Goal: Communication & Community: Answer question/provide support

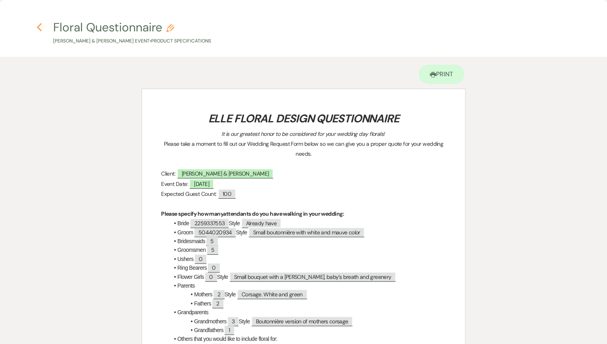
click at [40, 27] on icon "Previous" at bounding box center [39, 28] width 6 height 10
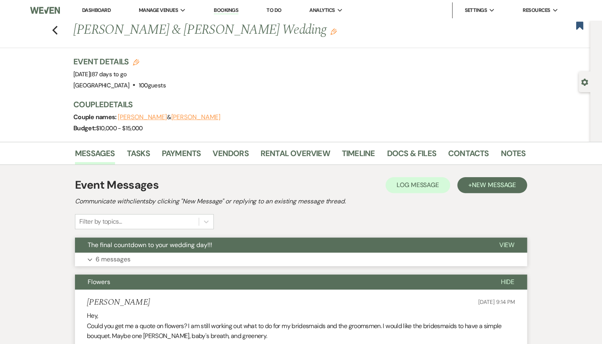
click at [126, 260] on p "6 messages" at bounding box center [113, 259] width 35 height 10
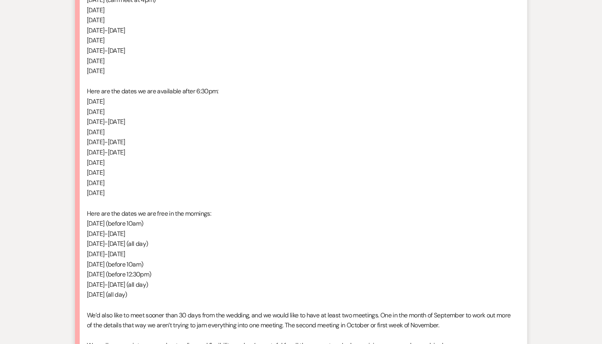
scroll to position [1269, 0]
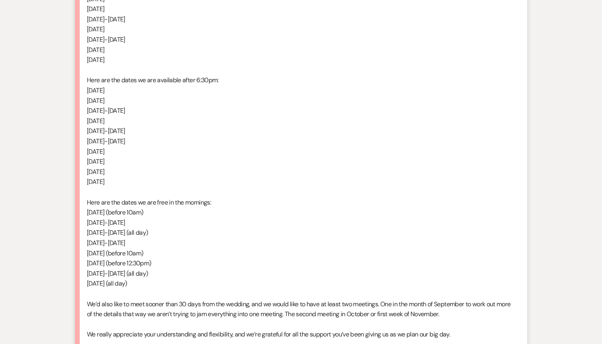
click at [362, 197] on p "Here are the dates we are free in the mornings:" at bounding box center [301, 202] width 428 height 10
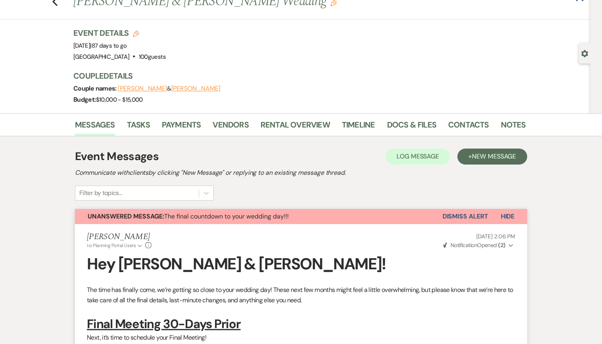
scroll to position [0, 0]
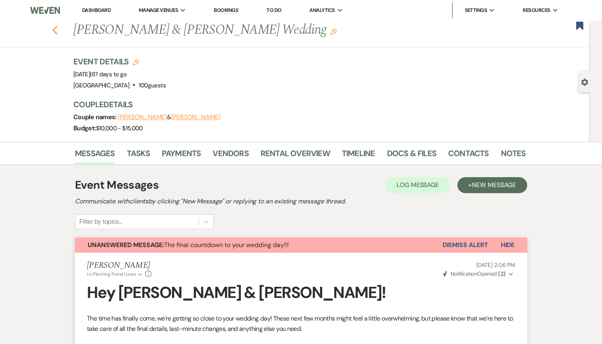
click at [58, 31] on icon "Previous" at bounding box center [55, 30] width 6 height 10
select select "8"
select select "5"
select select "8"
select select "5"
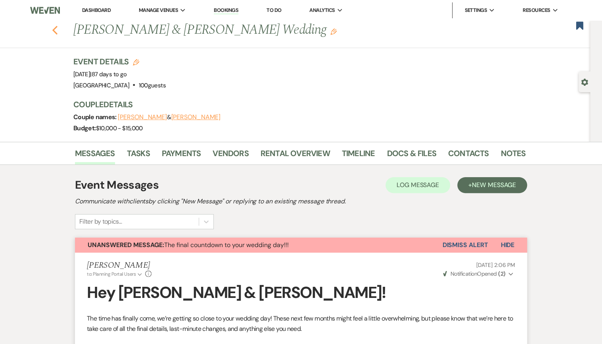
select select "8"
select select "5"
select select "8"
select select "5"
select select "8"
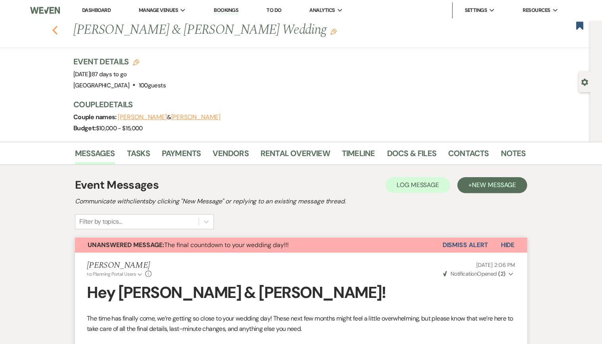
select select "5"
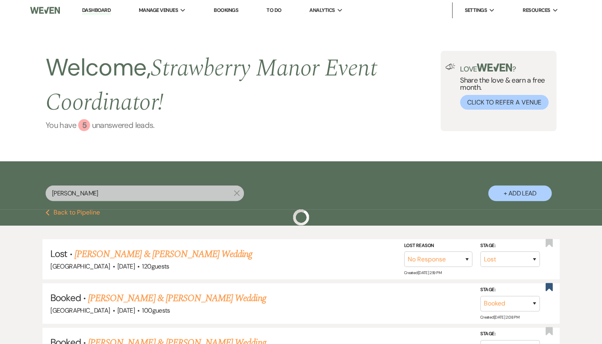
scroll to position [95, 0]
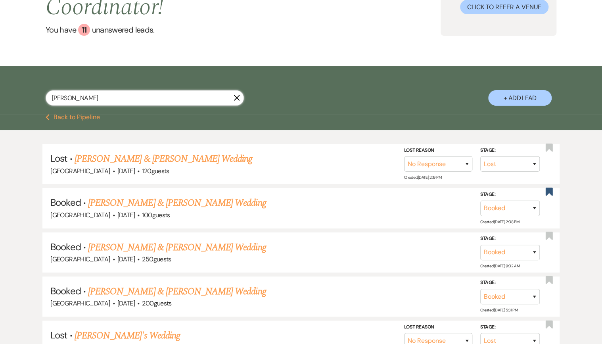
click at [124, 99] on input "[PERSON_NAME]" at bounding box center [145, 97] width 198 height 15
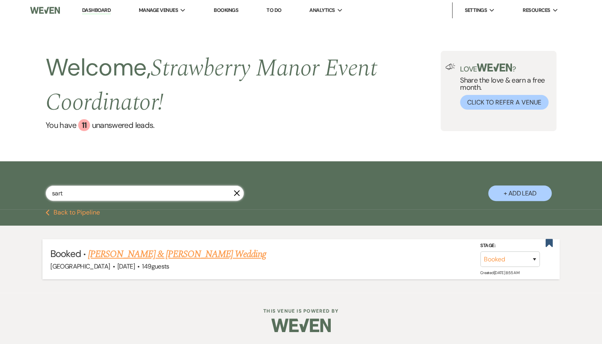
type input "sart"
click at [177, 248] on link "[PERSON_NAME] & [PERSON_NAME] Wedding" at bounding box center [177, 254] width 178 height 14
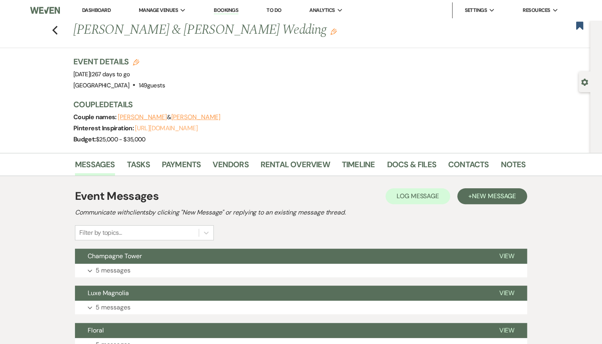
click at [186, 129] on link "[URL][DOMAIN_NAME]" at bounding box center [166, 128] width 62 height 8
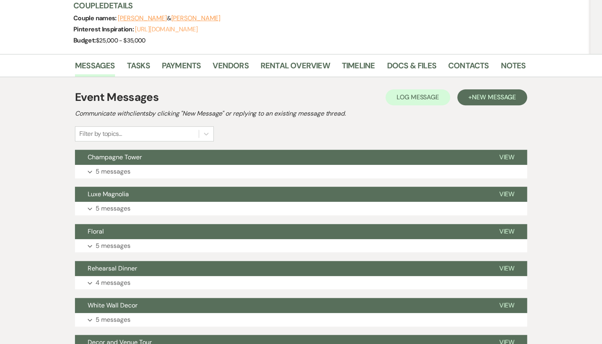
scroll to position [127, 0]
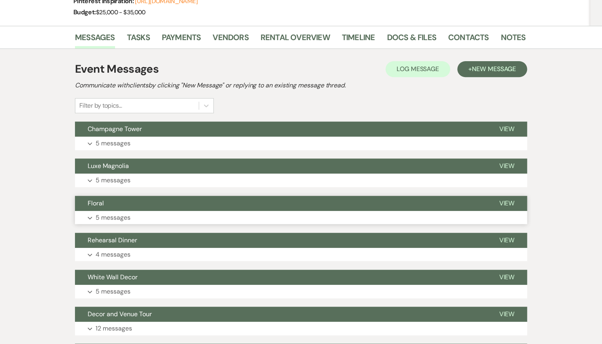
click at [113, 210] on button "Floral" at bounding box center [280, 203] width 411 height 15
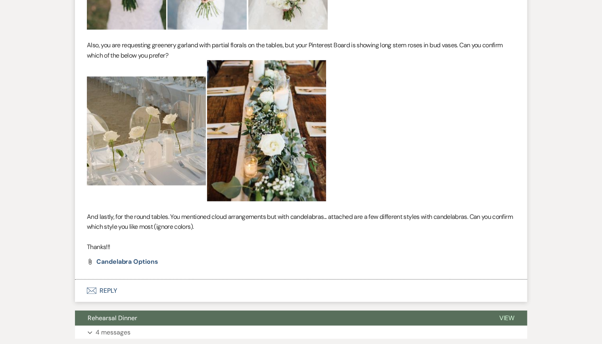
scroll to position [825, 0]
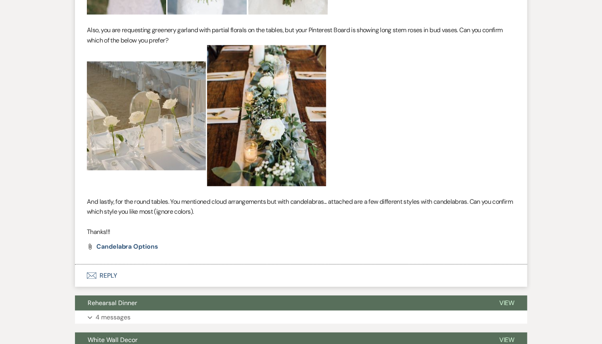
drag, startPoint x: 111, startPoint y: 276, endPoint x: 232, endPoint y: 151, distance: 174.2
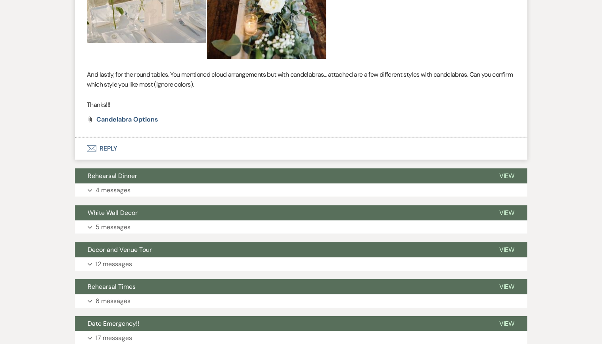
click at [110, 150] on button "Envelope Reply" at bounding box center [301, 148] width 452 height 22
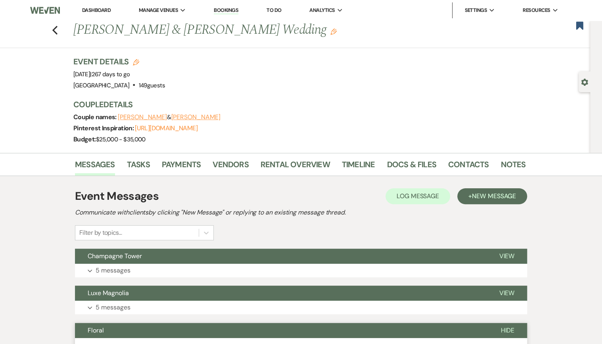
scroll to position [127, 0]
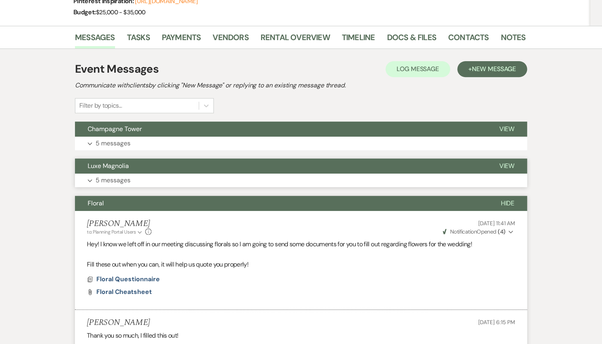
click at [161, 174] on button "Expand 5 messages" at bounding box center [301, 179] width 452 height 13
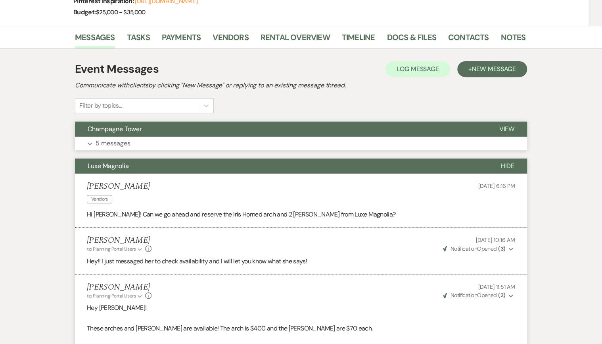
click at [163, 146] on button "Expand 5 messages" at bounding box center [301, 142] width 452 height 13
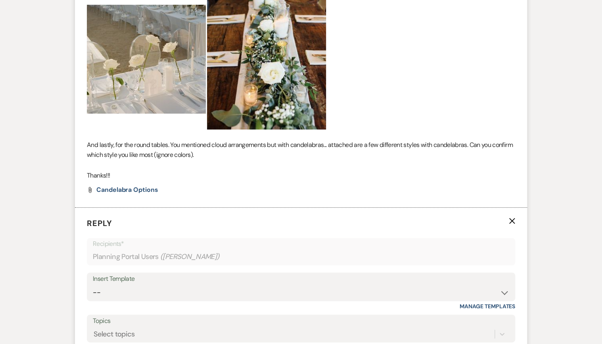
scroll to position [1555, 0]
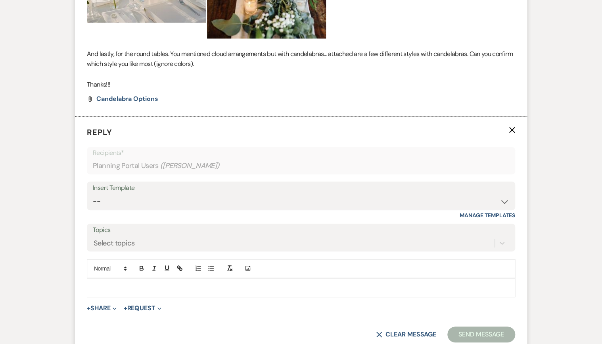
click at [154, 288] on p at bounding box center [301, 287] width 416 height 9
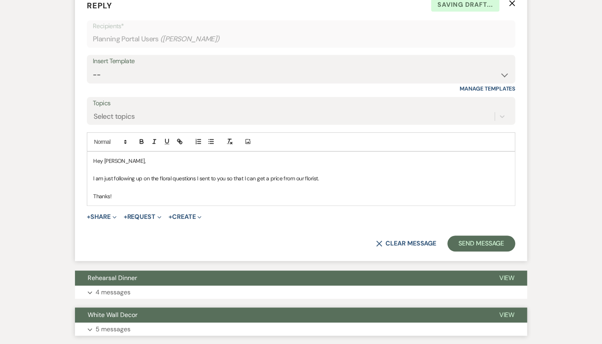
scroll to position [1682, 0]
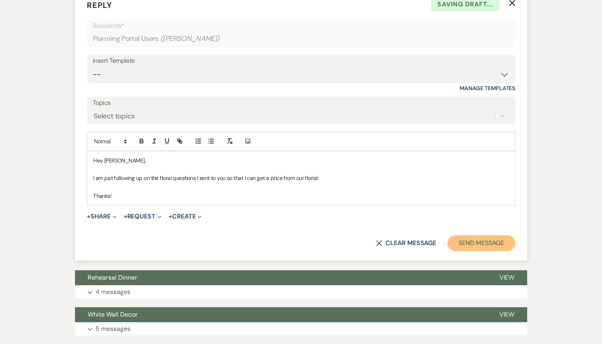
click at [493, 242] on button "Send Message" at bounding box center [481, 243] width 68 height 16
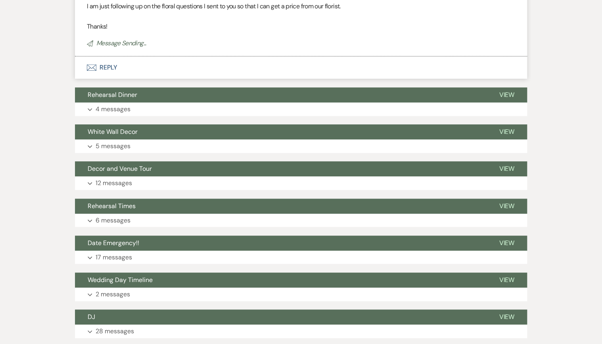
scroll to position [1531, 0]
